Goal: Transaction & Acquisition: Purchase product/service

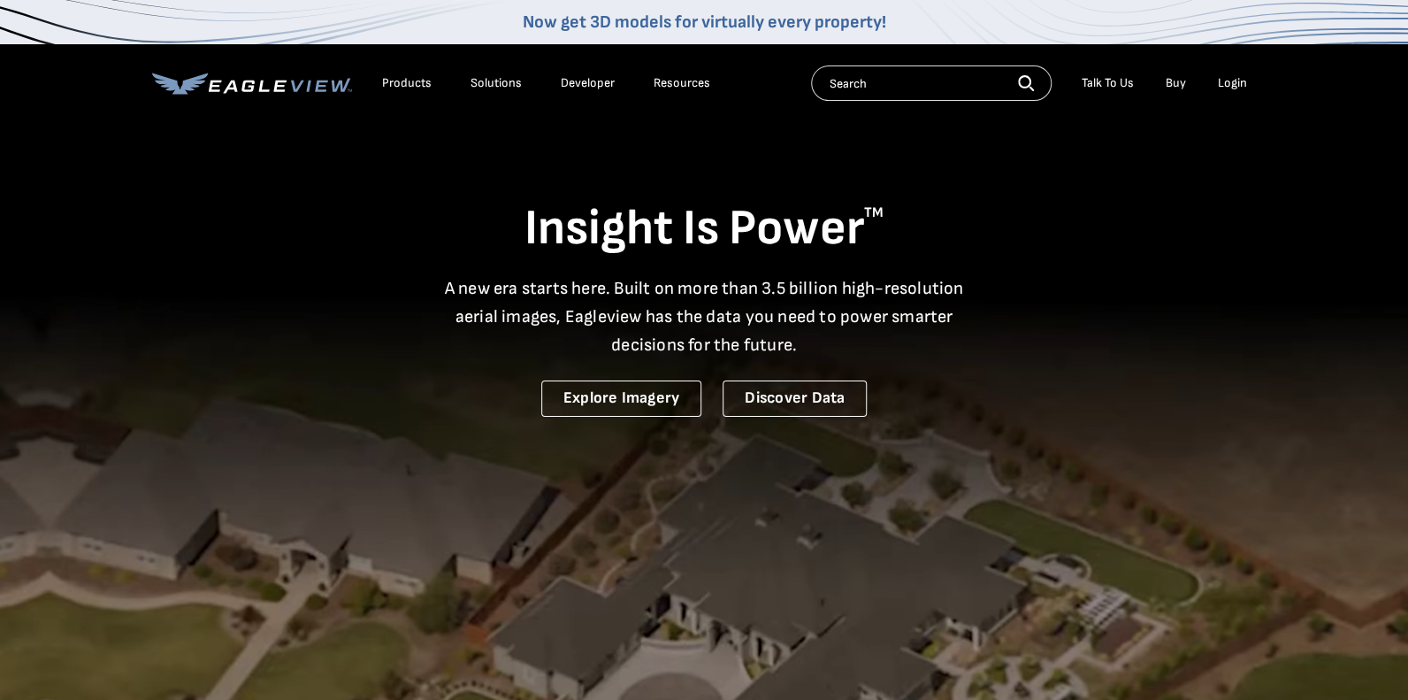
click at [1229, 79] on div "Login" at bounding box center [1232, 83] width 29 height 16
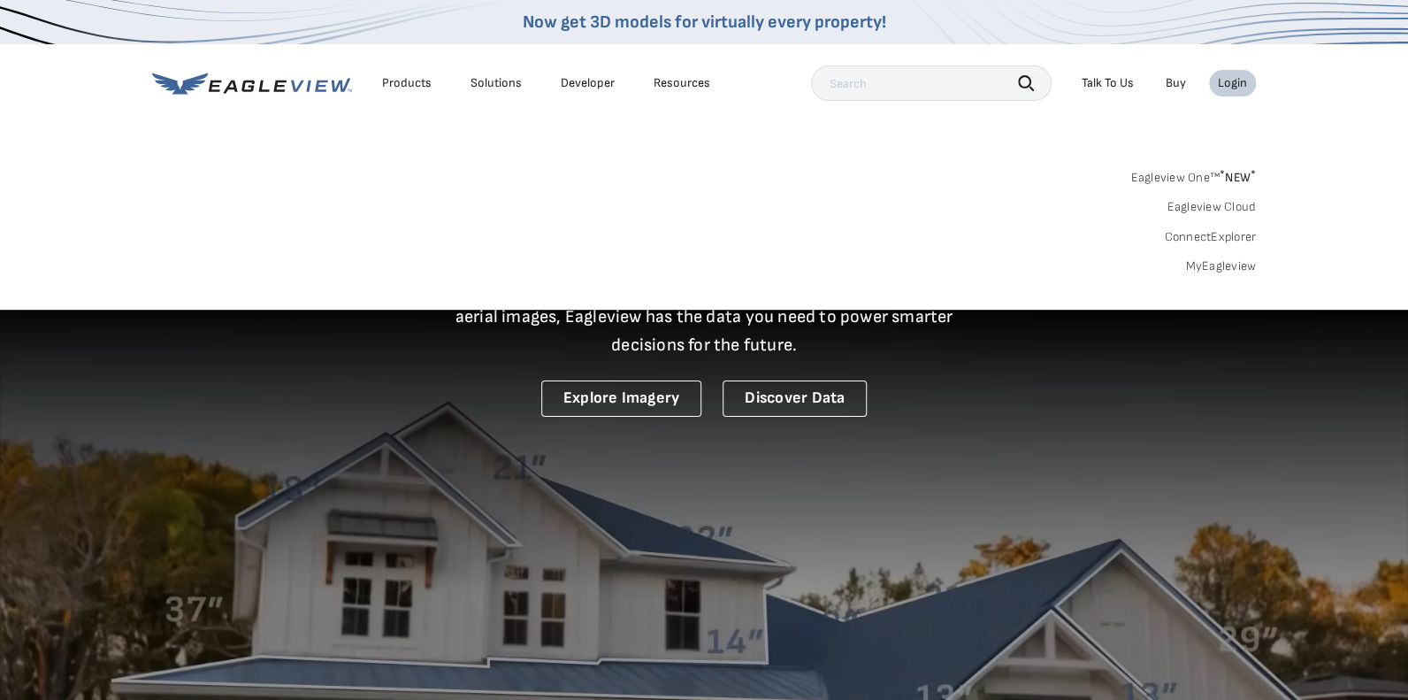
click at [1211, 266] on link "MyEagleview" at bounding box center [1220, 266] width 71 height 16
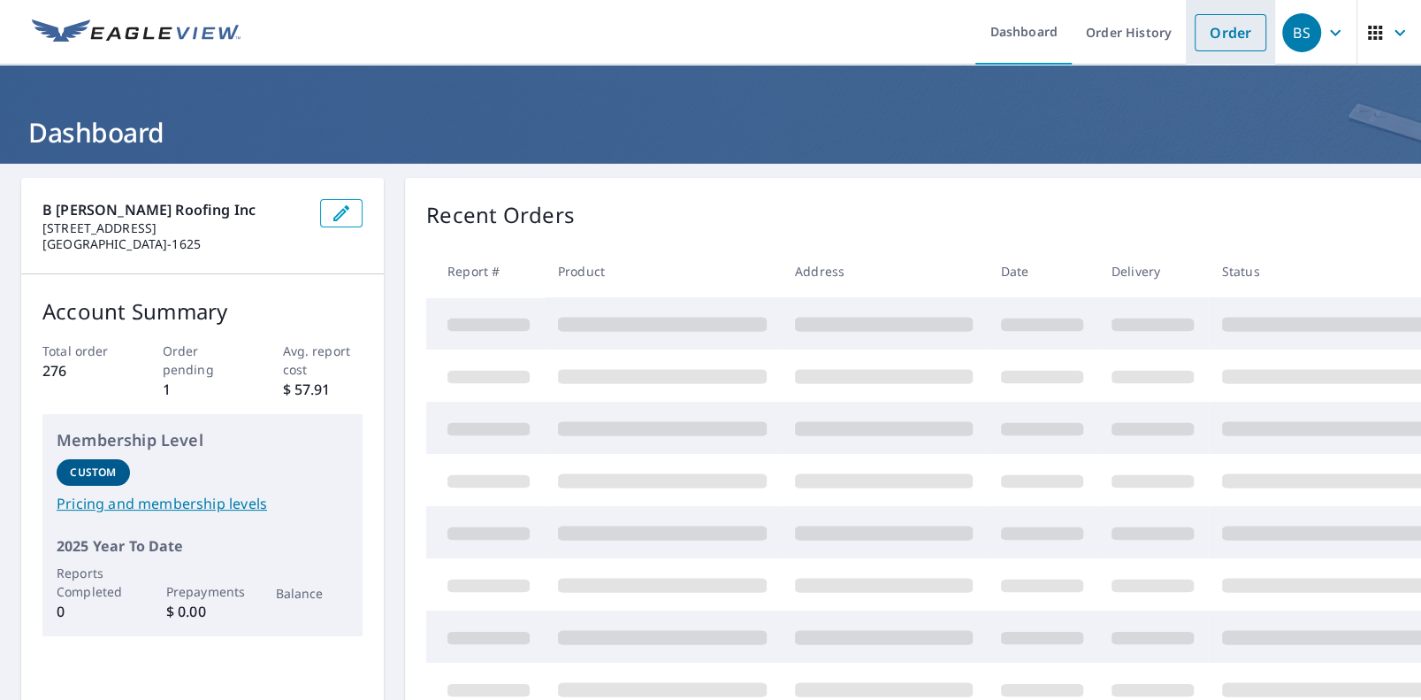
click at [1223, 31] on link "Order" at bounding box center [1231, 32] width 72 height 37
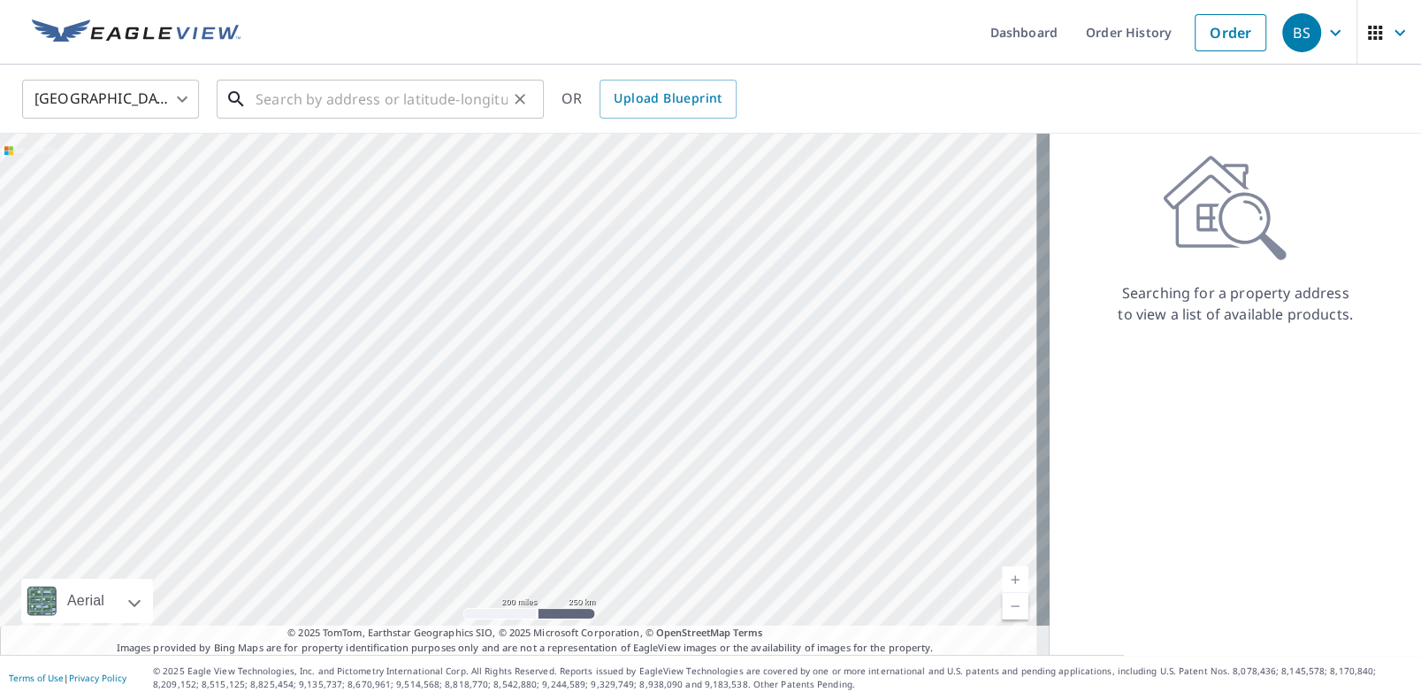
click at [303, 102] on input "text" at bounding box center [382, 99] width 252 height 50
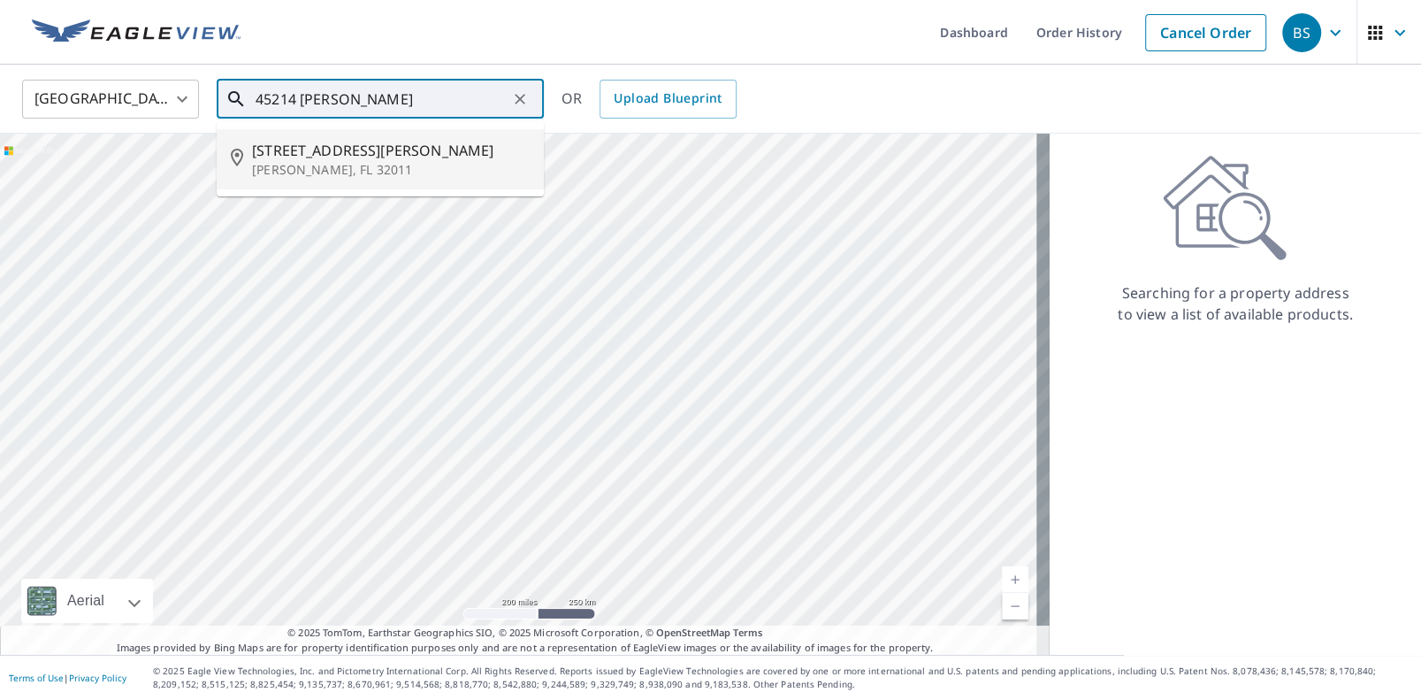
click at [306, 147] on span "[STREET_ADDRESS][PERSON_NAME]" at bounding box center [391, 150] width 278 height 21
type input "[STREET_ADDRESS][PERSON_NAME][PERSON_NAME]"
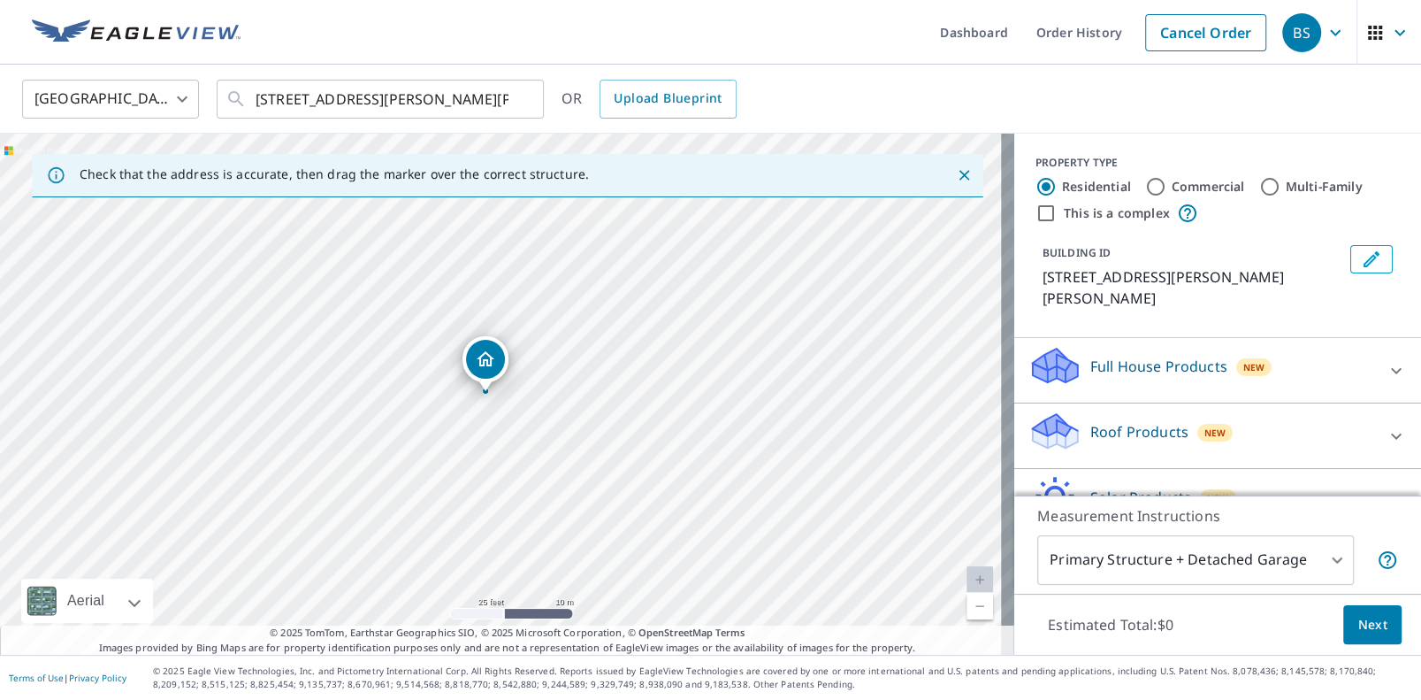
click at [967, 606] on link "Current Level 20, Zoom Out" at bounding box center [980, 606] width 27 height 27
click at [1068, 349] on div "Full House Products New" at bounding box center [1202, 370] width 347 height 50
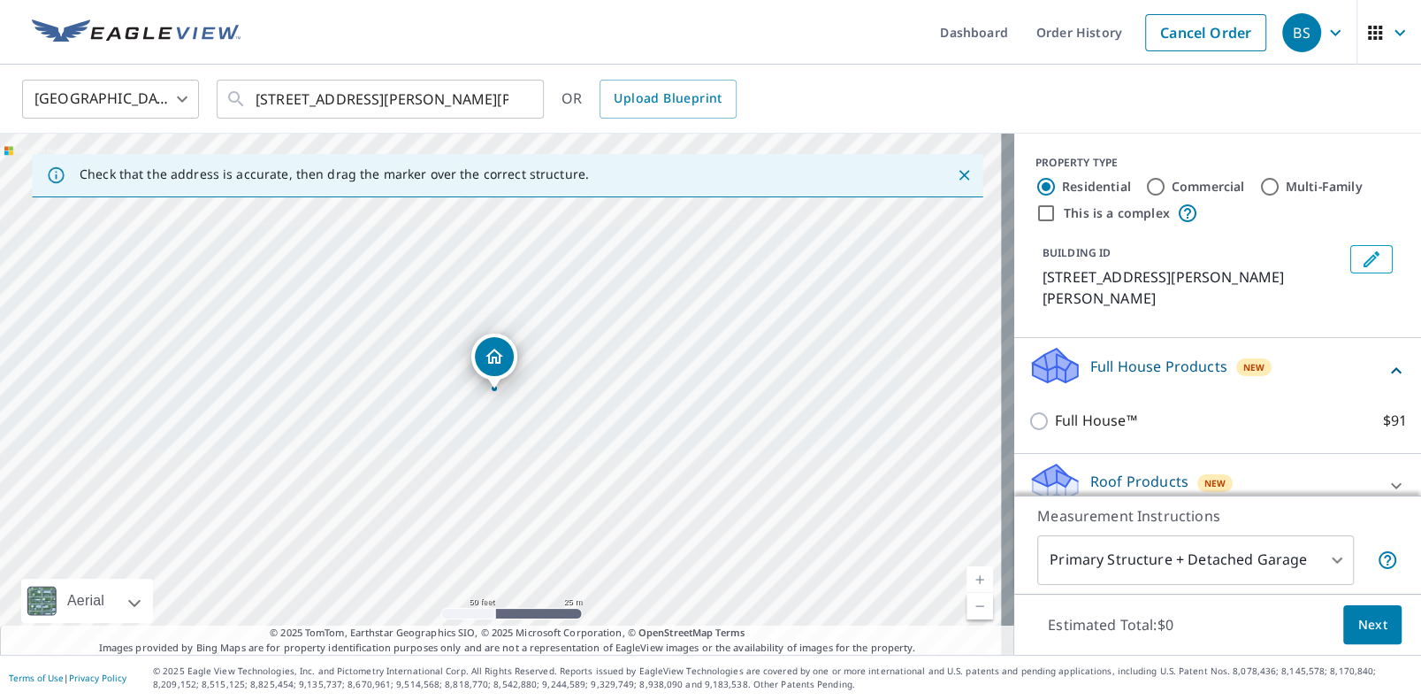
click at [1111, 471] on p "Roof Products" at bounding box center [1140, 481] width 98 height 21
click at [1110, 471] on p "Roof Products" at bounding box center [1140, 481] width 98 height 21
click at [1123, 471] on p "Roof Products" at bounding box center [1140, 481] width 98 height 21
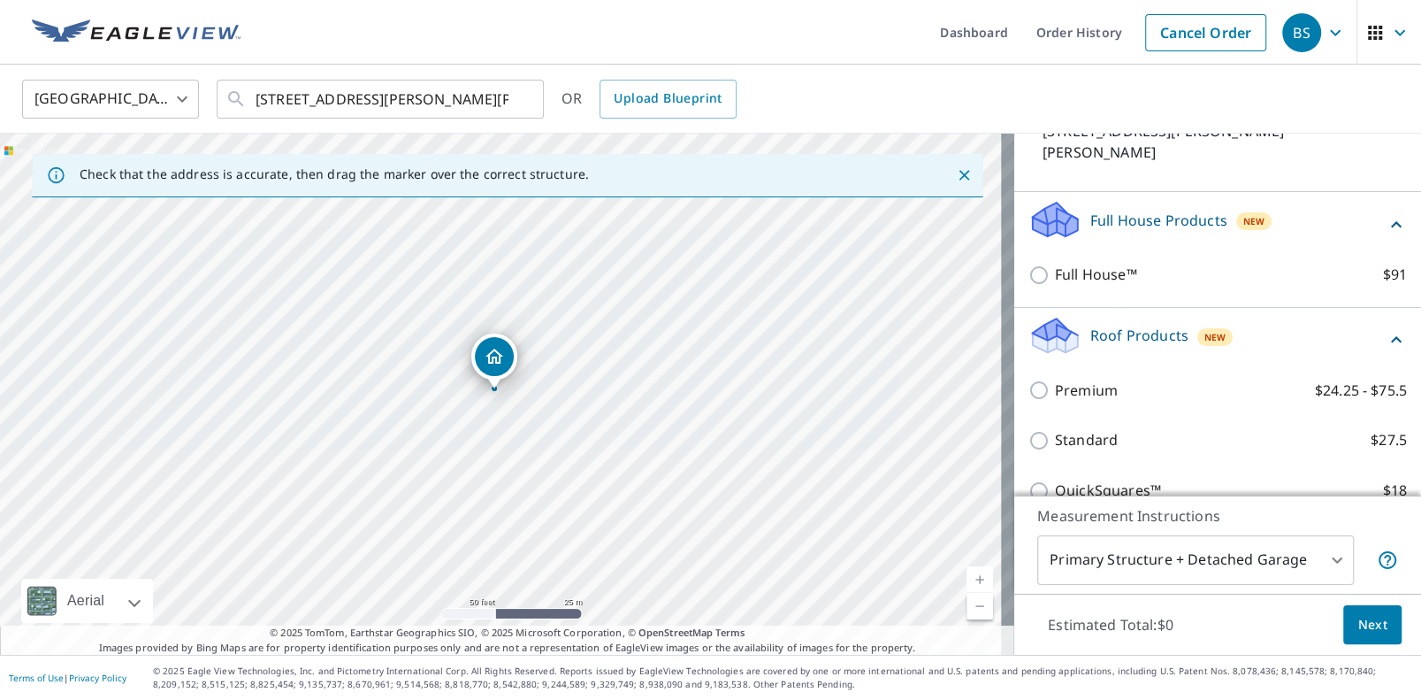
scroll to position [153, 0]
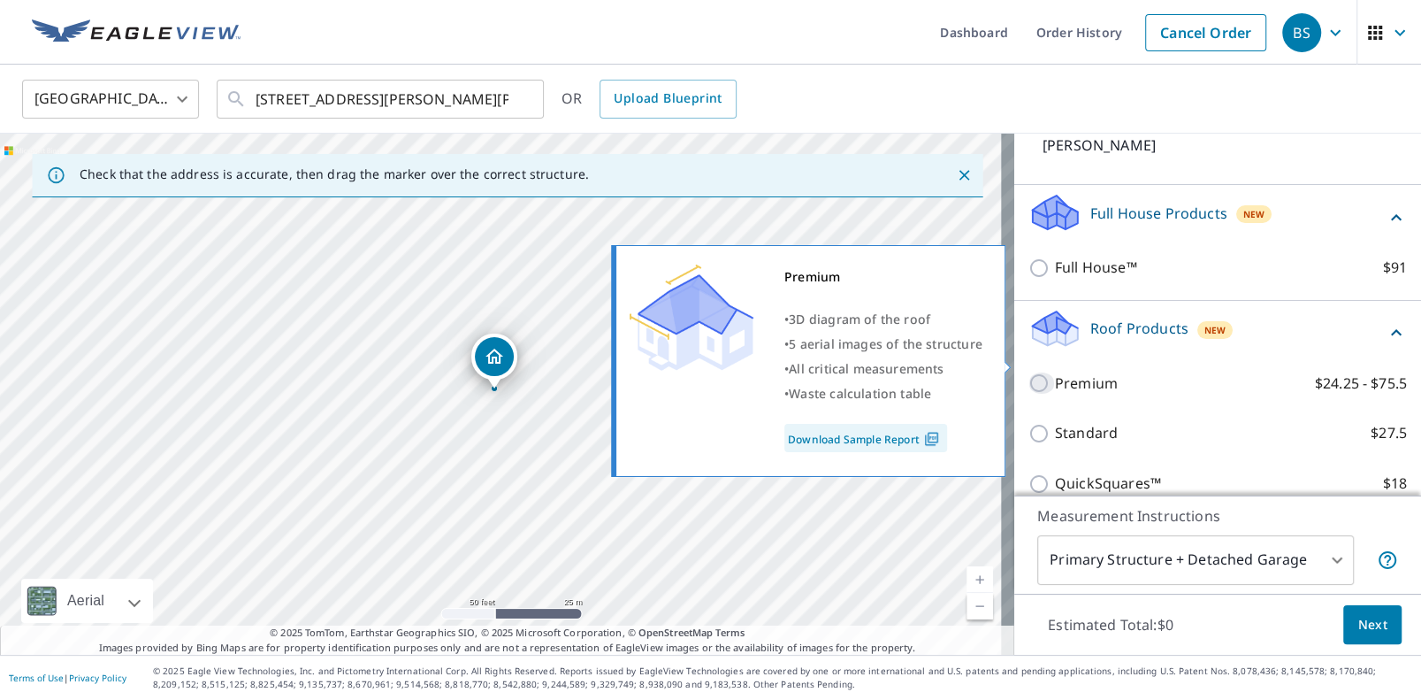
click at [1029, 372] on input "Premium $24.25 - $75.5" at bounding box center [1042, 382] width 27 height 21
checkbox input "true"
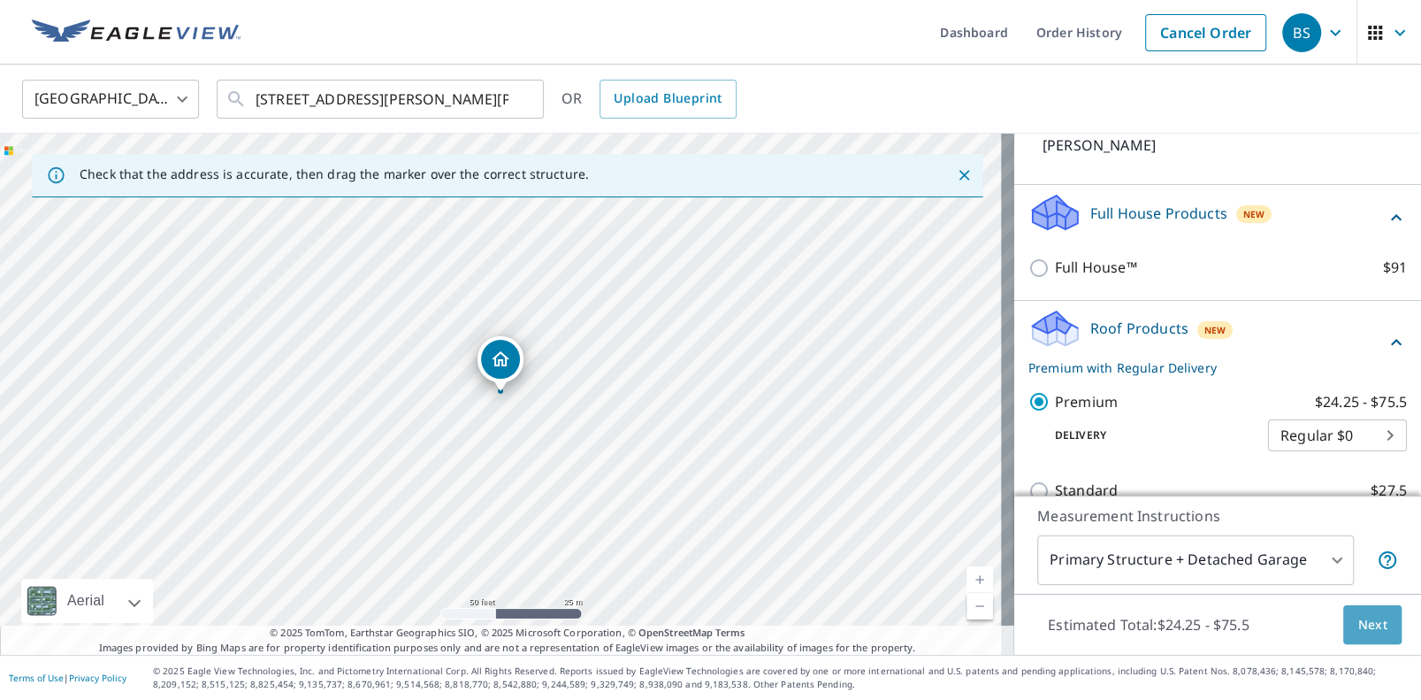
click at [1359, 622] on span "Next" at bounding box center [1373, 625] width 30 height 22
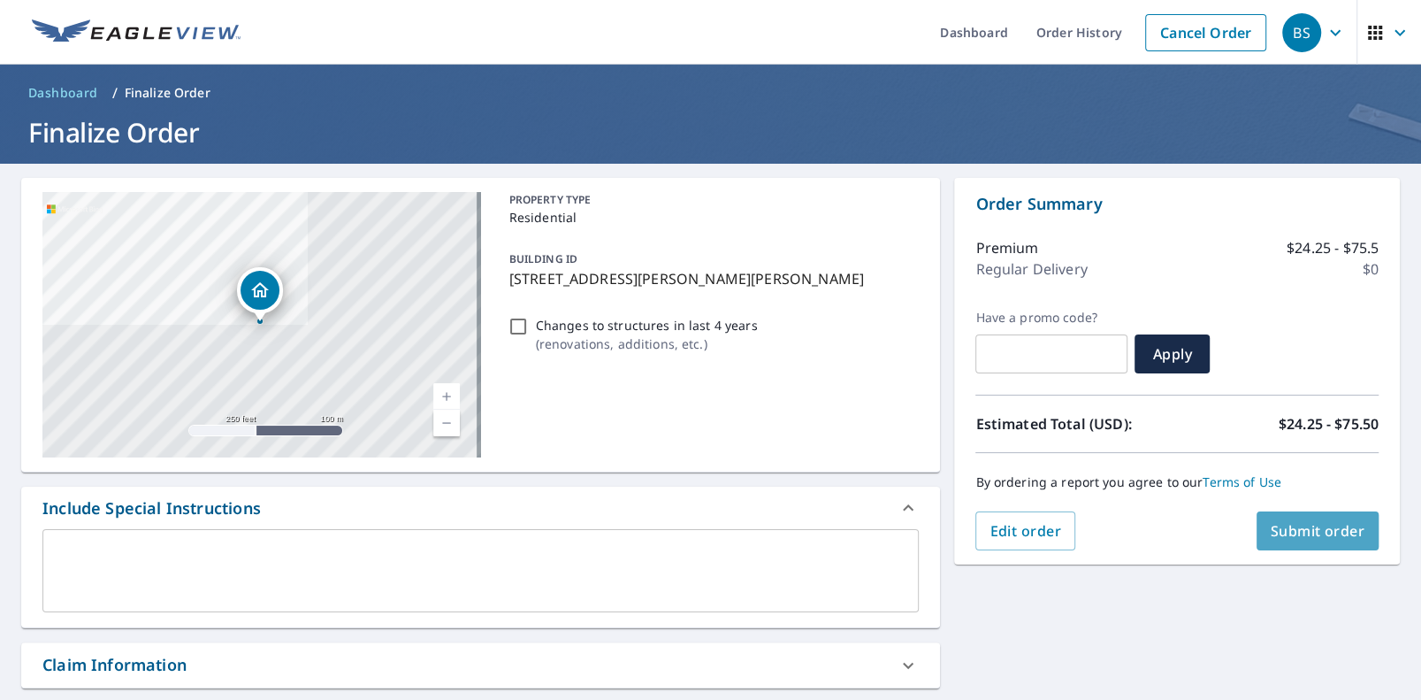
click at [1308, 525] on span "Submit order" at bounding box center [1318, 530] width 95 height 19
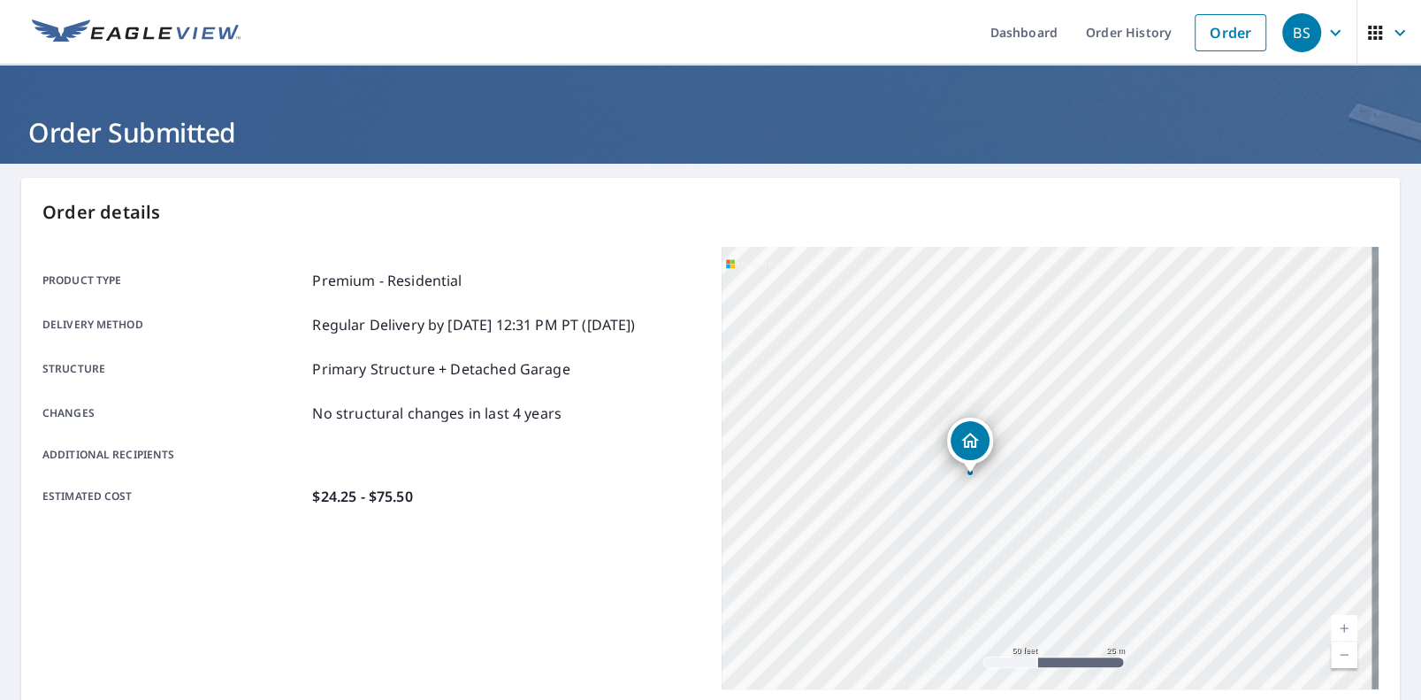
drag, startPoint x: 1011, startPoint y: 486, endPoint x: 978, endPoint y: 473, distance: 35.3
click at [984, 478] on div "45214 Dixie Ave Callahan, FL 32011" at bounding box center [1051, 468] width 658 height 442
drag, startPoint x: 931, startPoint y: 479, endPoint x: 953, endPoint y: 440, distance: 44.0
click at [962, 456] on div at bounding box center [965, 459] width 7 height 7
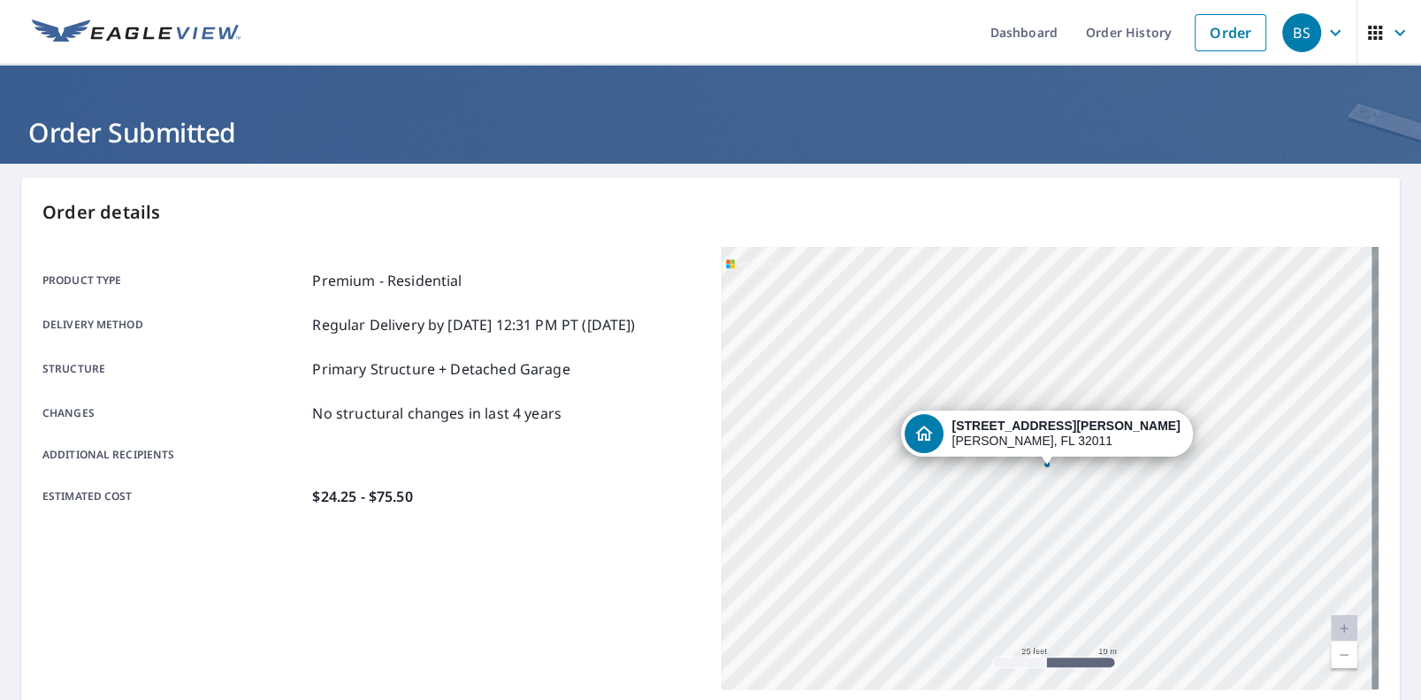
click at [1022, 486] on div "45214 Dixie Ave Callahan, FL 32011" at bounding box center [1051, 468] width 658 height 442
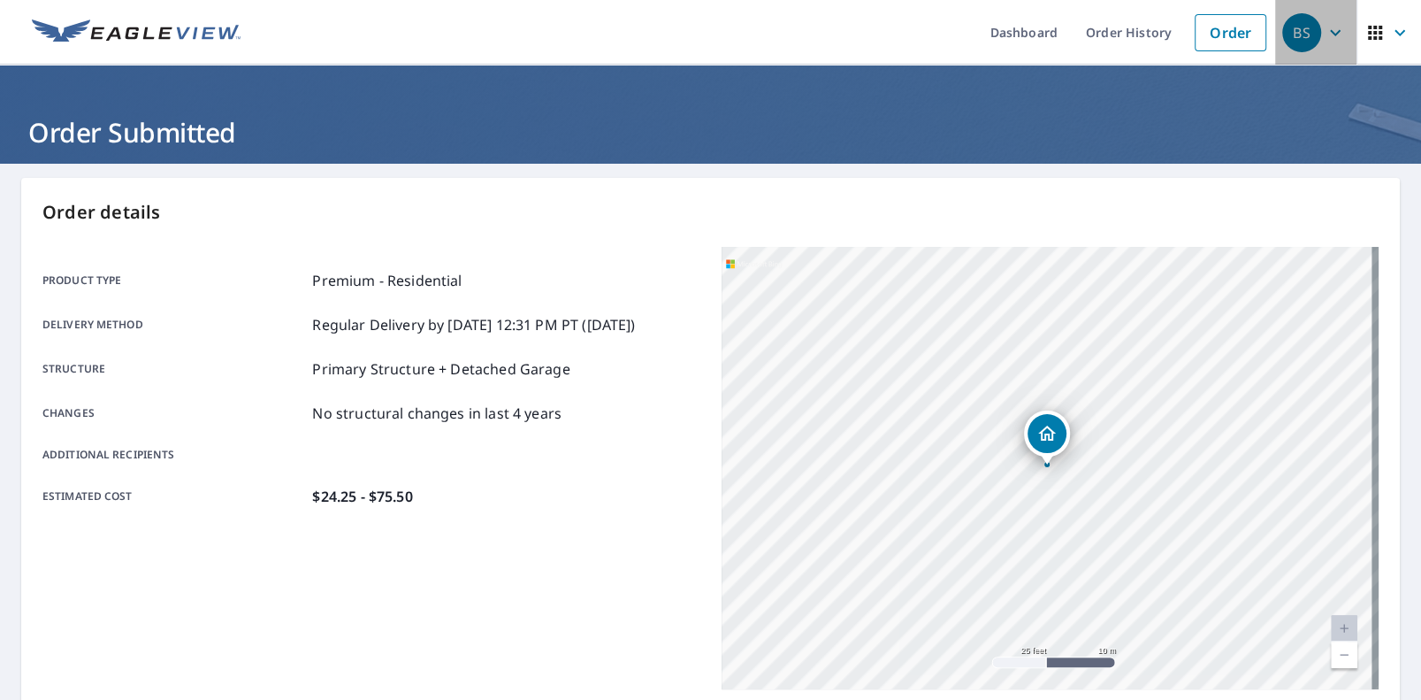
click at [1325, 27] on icon "button" at bounding box center [1335, 32] width 21 height 21
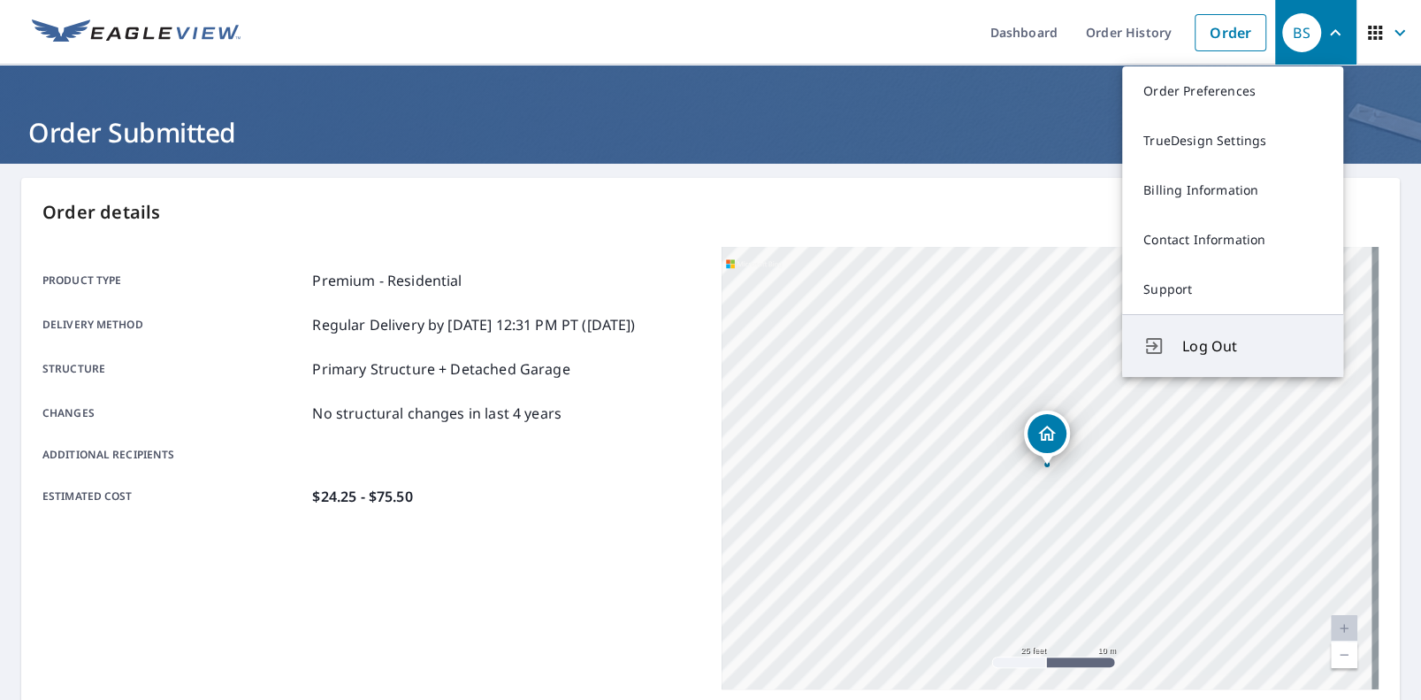
click at [1206, 342] on span "Log Out" at bounding box center [1253, 345] width 140 height 21
